Goal: Information Seeking & Learning: Learn about a topic

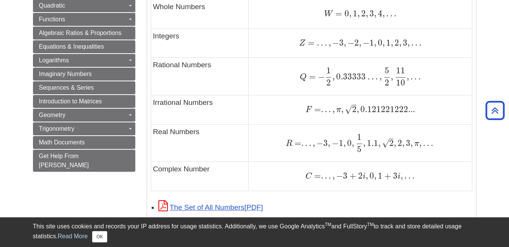
scroll to position [531, 0]
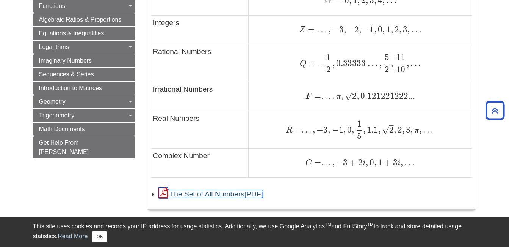
click at [222, 193] on link "The Set of All Numbers" at bounding box center [211, 194] width 105 height 8
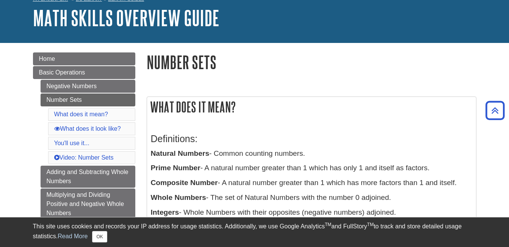
scroll to position [38, 0]
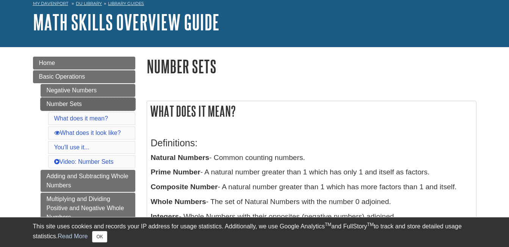
click at [71, 99] on link "Number Sets" at bounding box center [88, 103] width 95 height 13
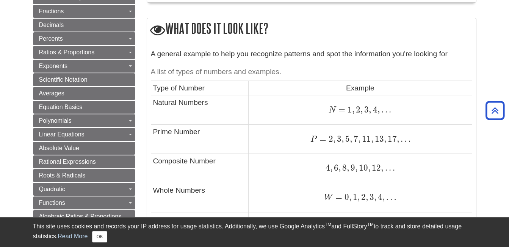
scroll to position [379, 0]
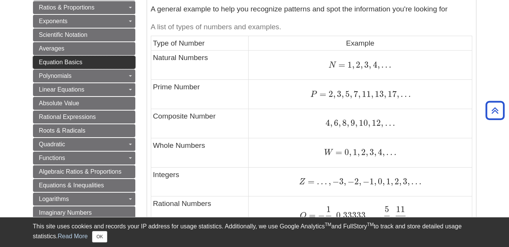
click at [71, 59] on span "Equation Basics" at bounding box center [61, 62] width 44 height 6
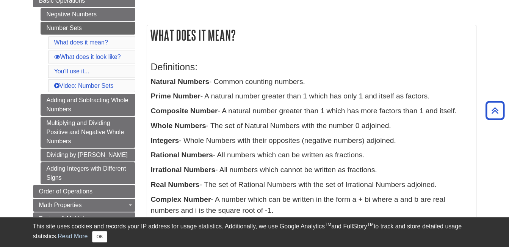
scroll to position [76, 0]
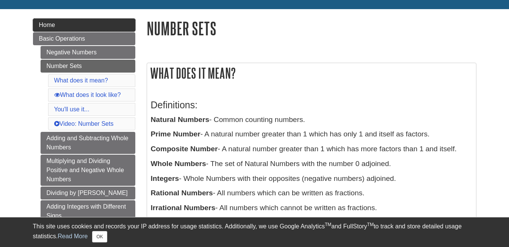
click at [58, 22] on link "Home" at bounding box center [84, 25] width 102 height 13
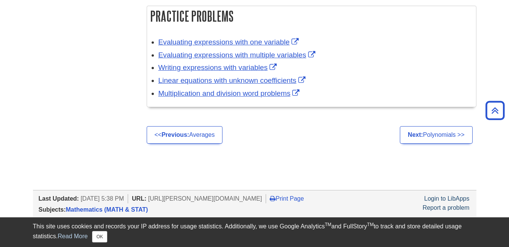
scroll to position [1100, 0]
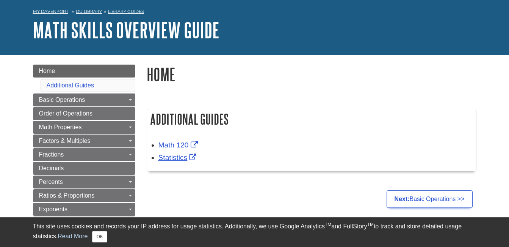
scroll to position [76, 0]
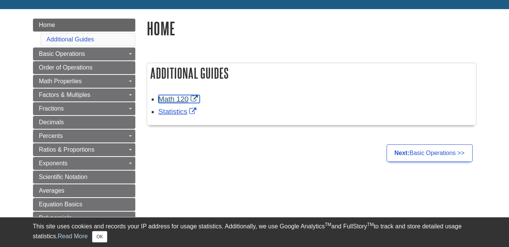
click at [183, 98] on link "Math 120" at bounding box center [179, 99] width 41 height 8
click at [178, 109] on link "Statistics" at bounding box center [179, 111] width 40 height 8
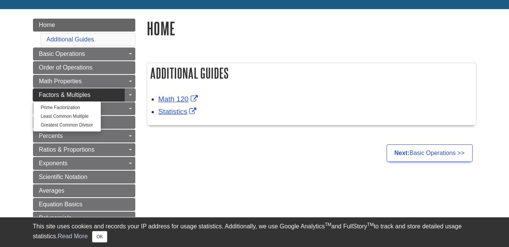
click at [47, 91] on link "Factors & Multiples" at bounding box center [84, 94] width 102 height 13
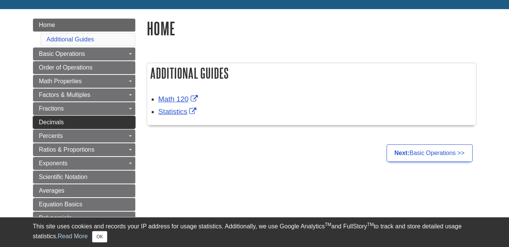
click at [46, 119] on span "Decimals" at bounding box center [51, 122] width 25 height 6
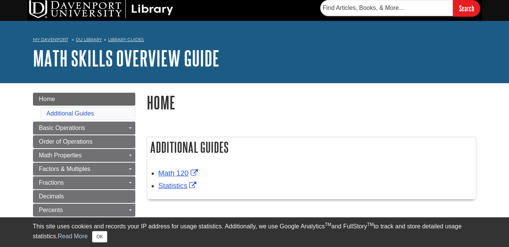
scroll to position [0, 0]
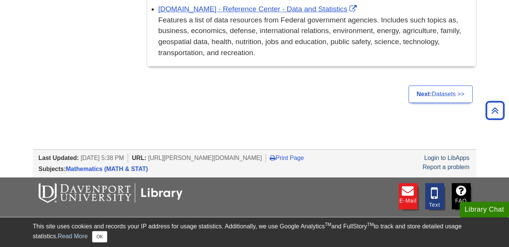
scroll to position [417, 0]
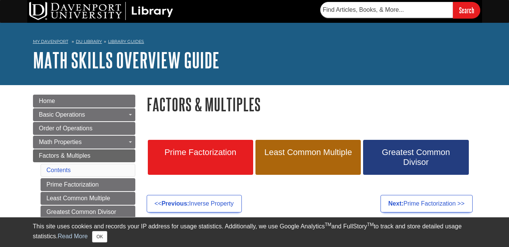
scroll to position [76, 0]
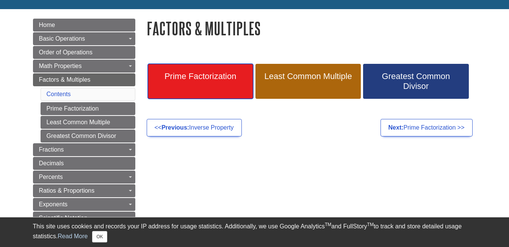
click at [211, 74] on span "Prime Factorization" at bounding box center [201, 76] width 94 height 10
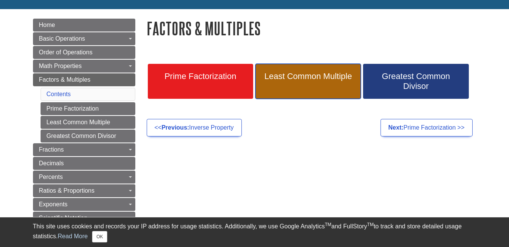
click at [301, 77] on span "Least Common Multiple" at bounding box center [308, 76] width 94 height 10
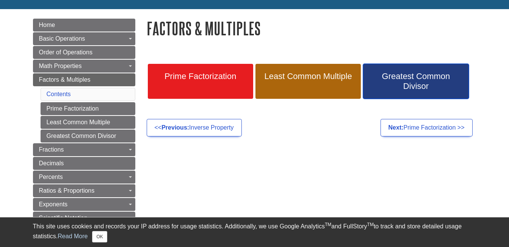
click at [410, 84] on span "Greatest Common Divisor" at bounding box center [416, 81] width 94 height 20
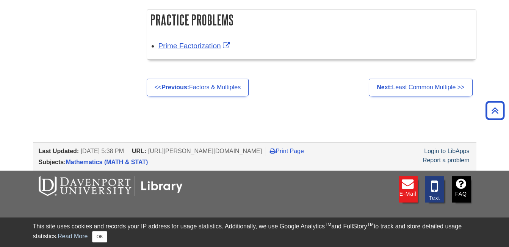
scroll to position [759, 0]
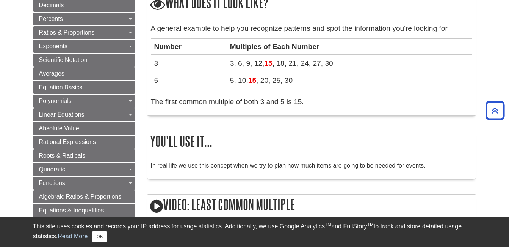
scroll to position [303, 0]
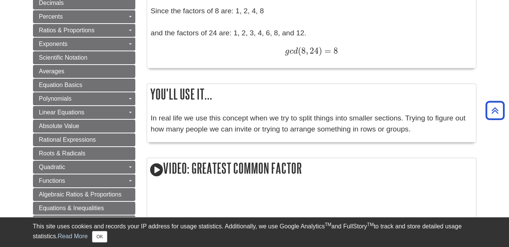
scroll to position [228, 0]
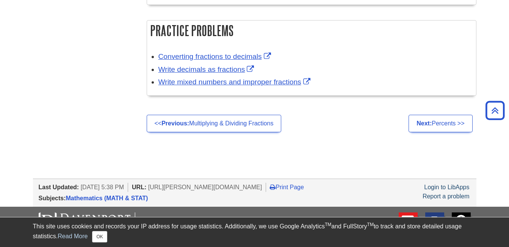
scroll to position [966, 0]
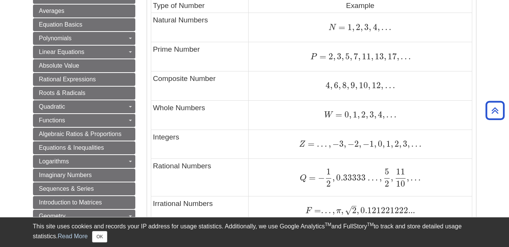
scroll to position [417, 0]
